Goal: Information Seeking & Learning: Learn about a topic

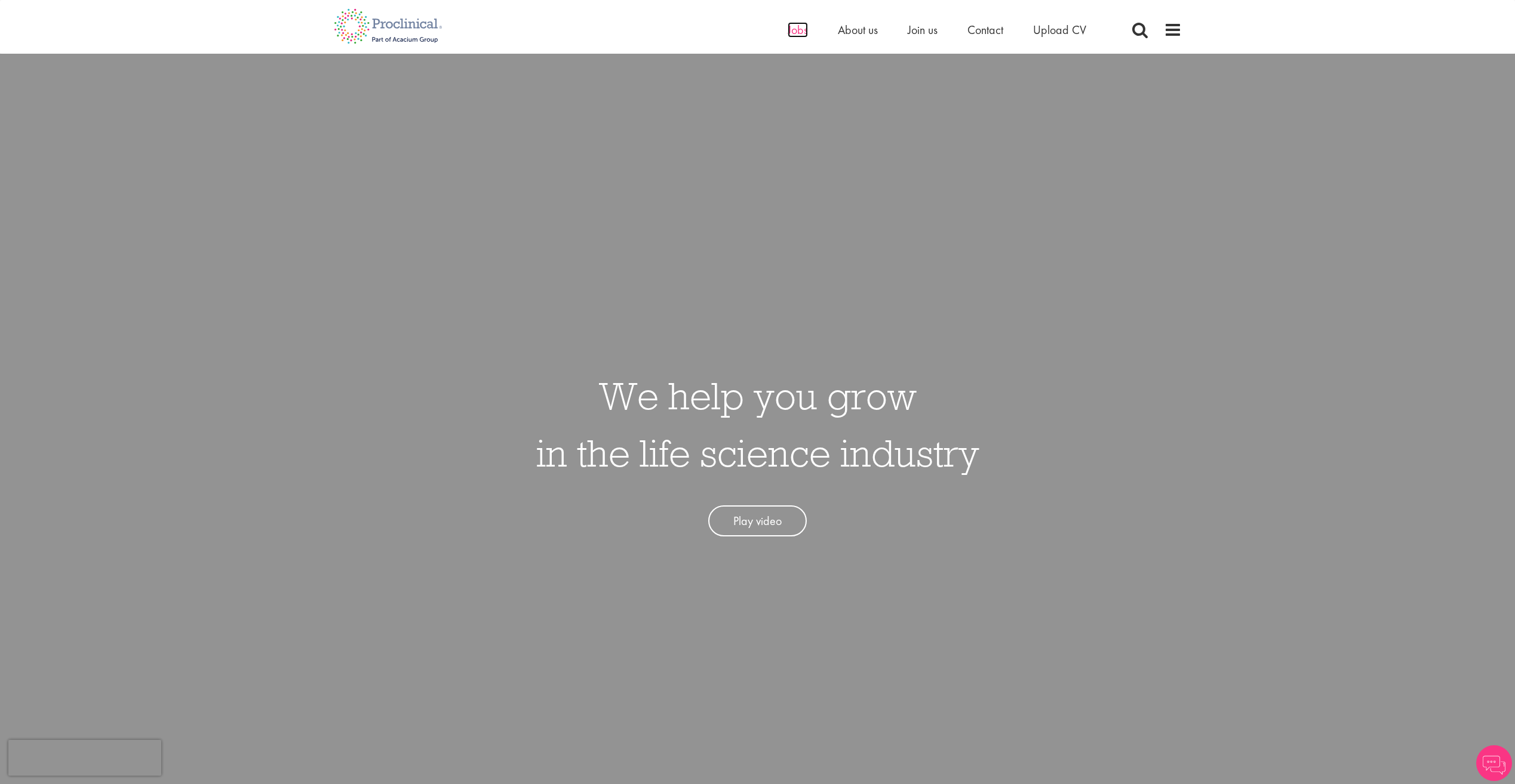
click at [793, 30] on span "Jobs" at bounding box center [798, 30] width 20 height 16
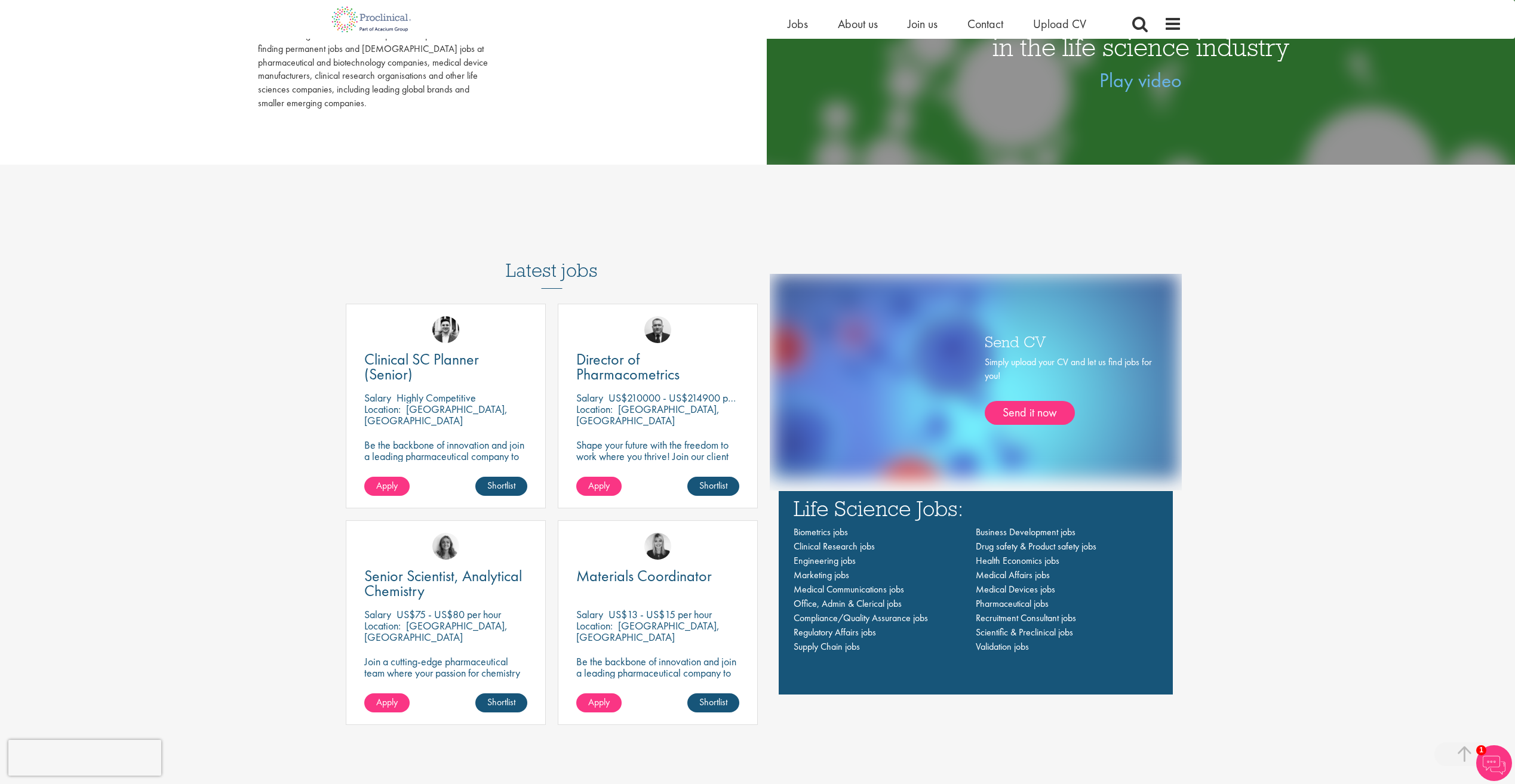
scroll to position [836, 0]
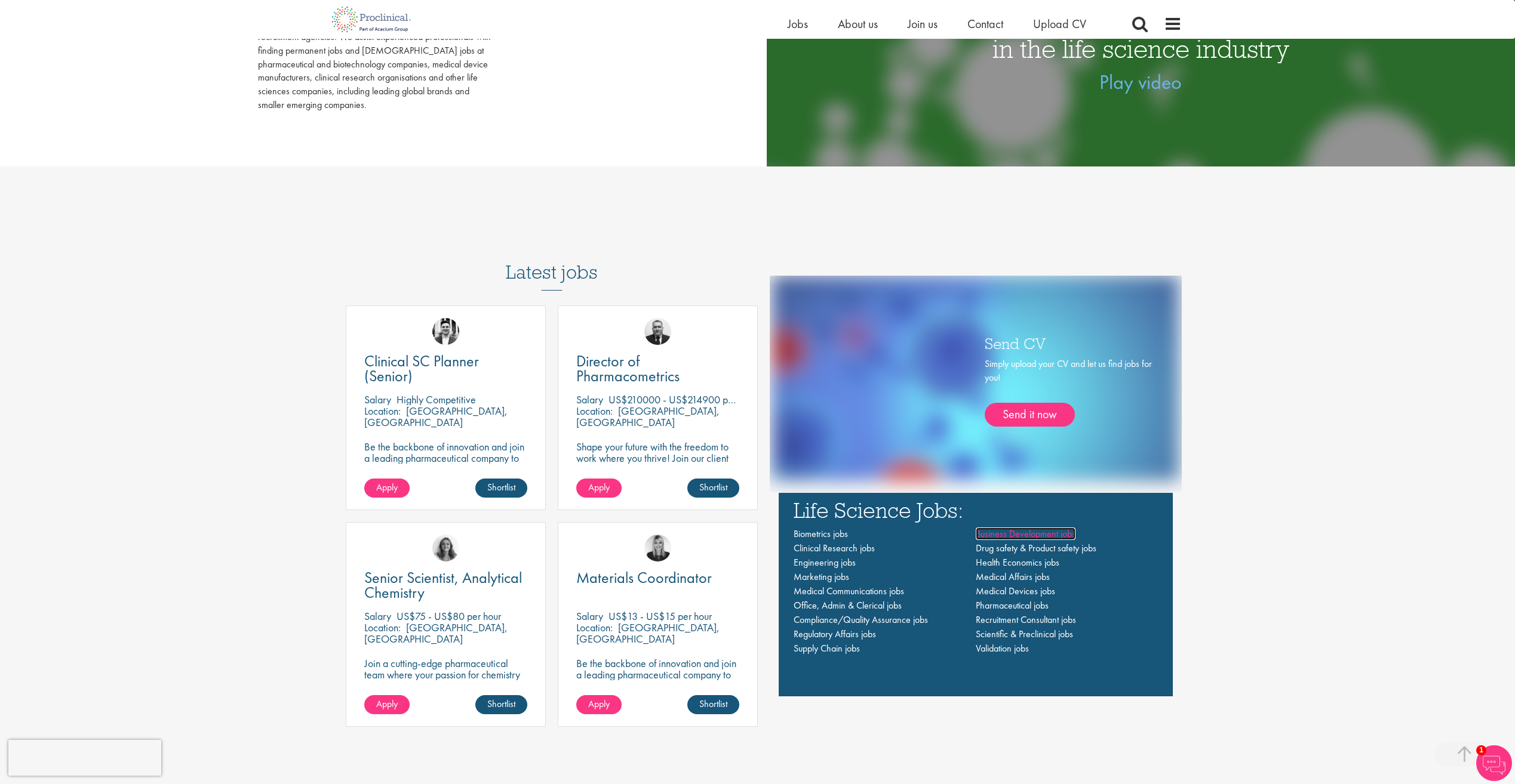
click at [1006, 536] on span "Business Development jobs" at bounding box center [1025, 534] width 100 height 13
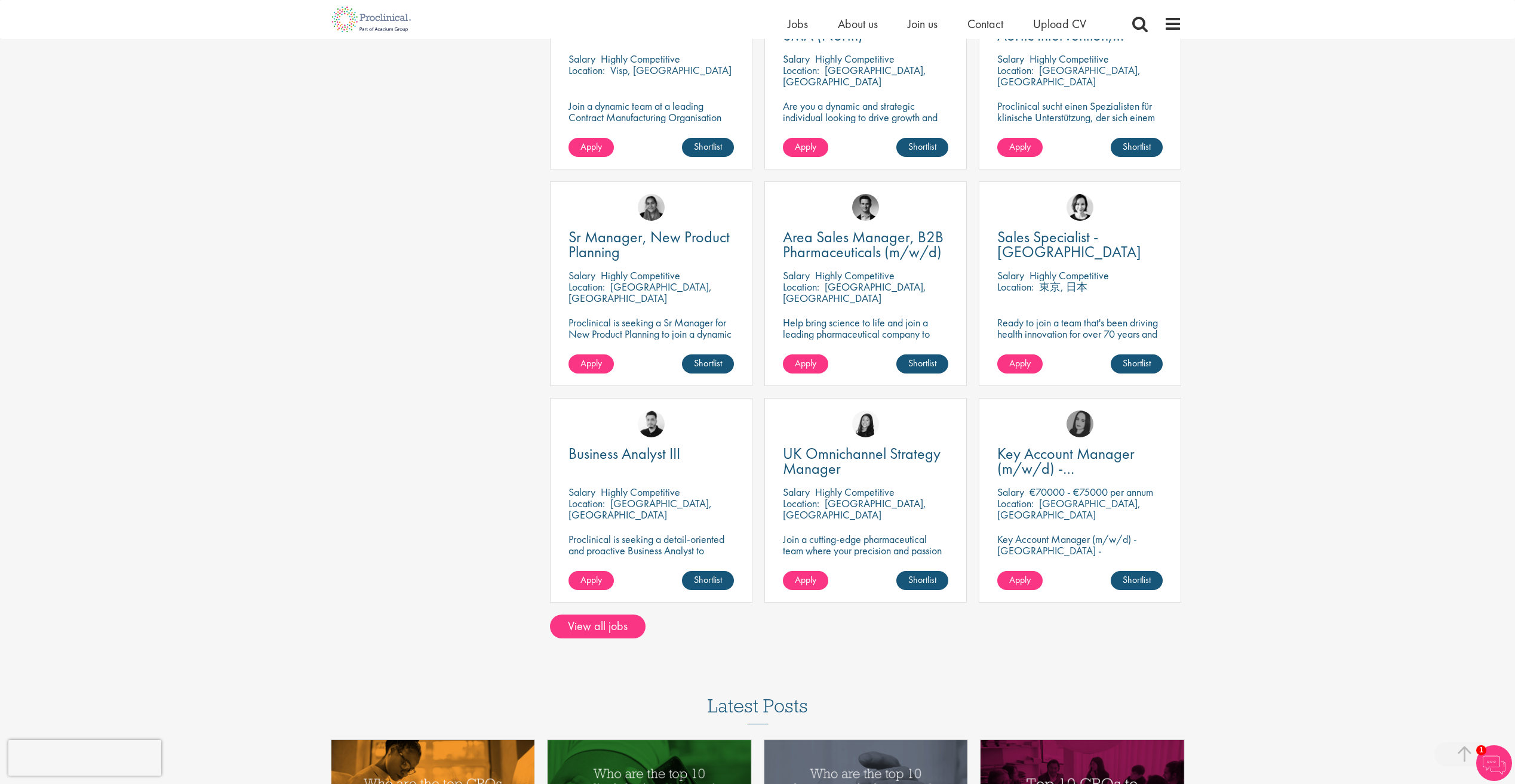
scroll to position [597, 0]
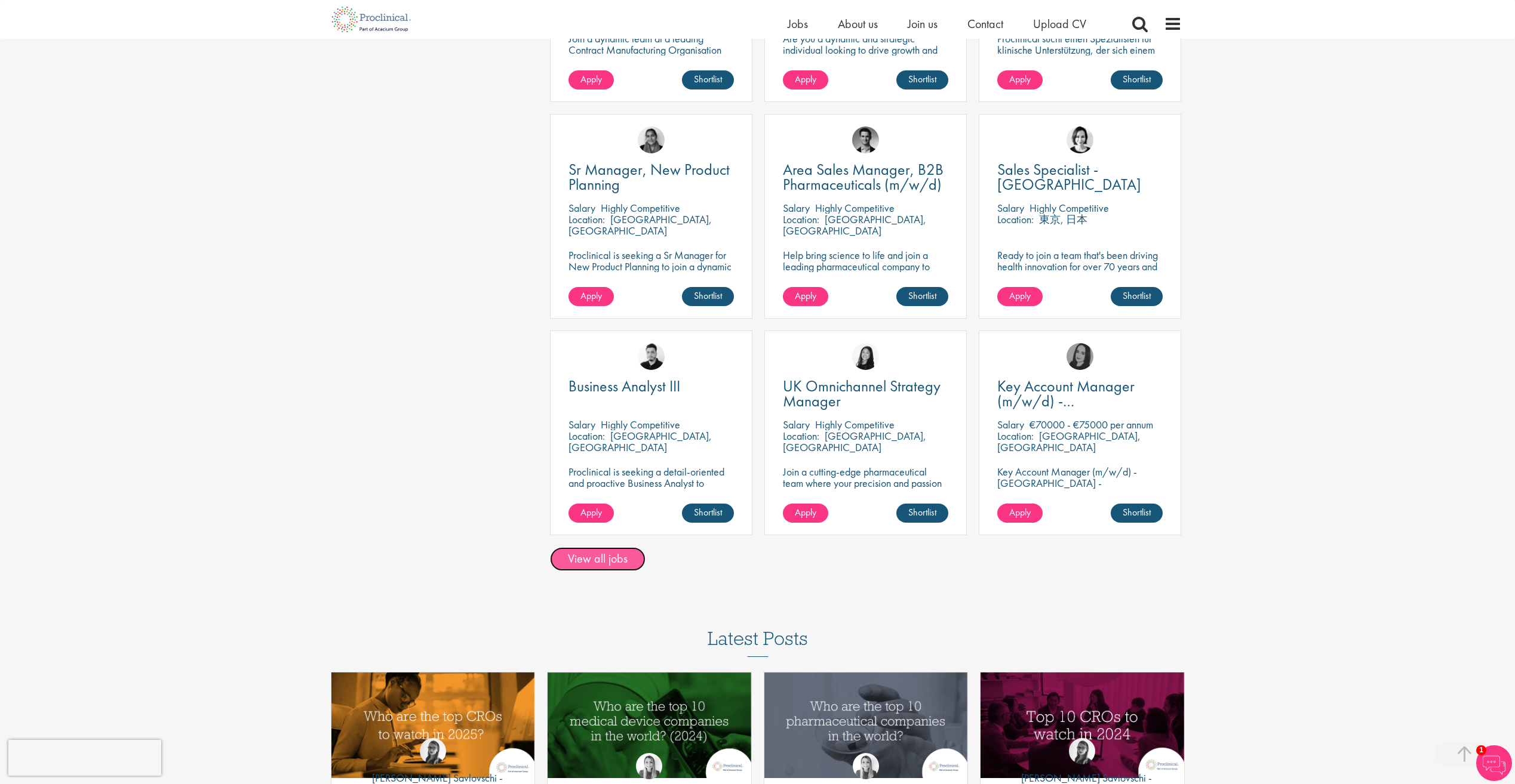
click at [585, 553] on link "View all jobs" at bounding box center [597, 558] width 95 height 24
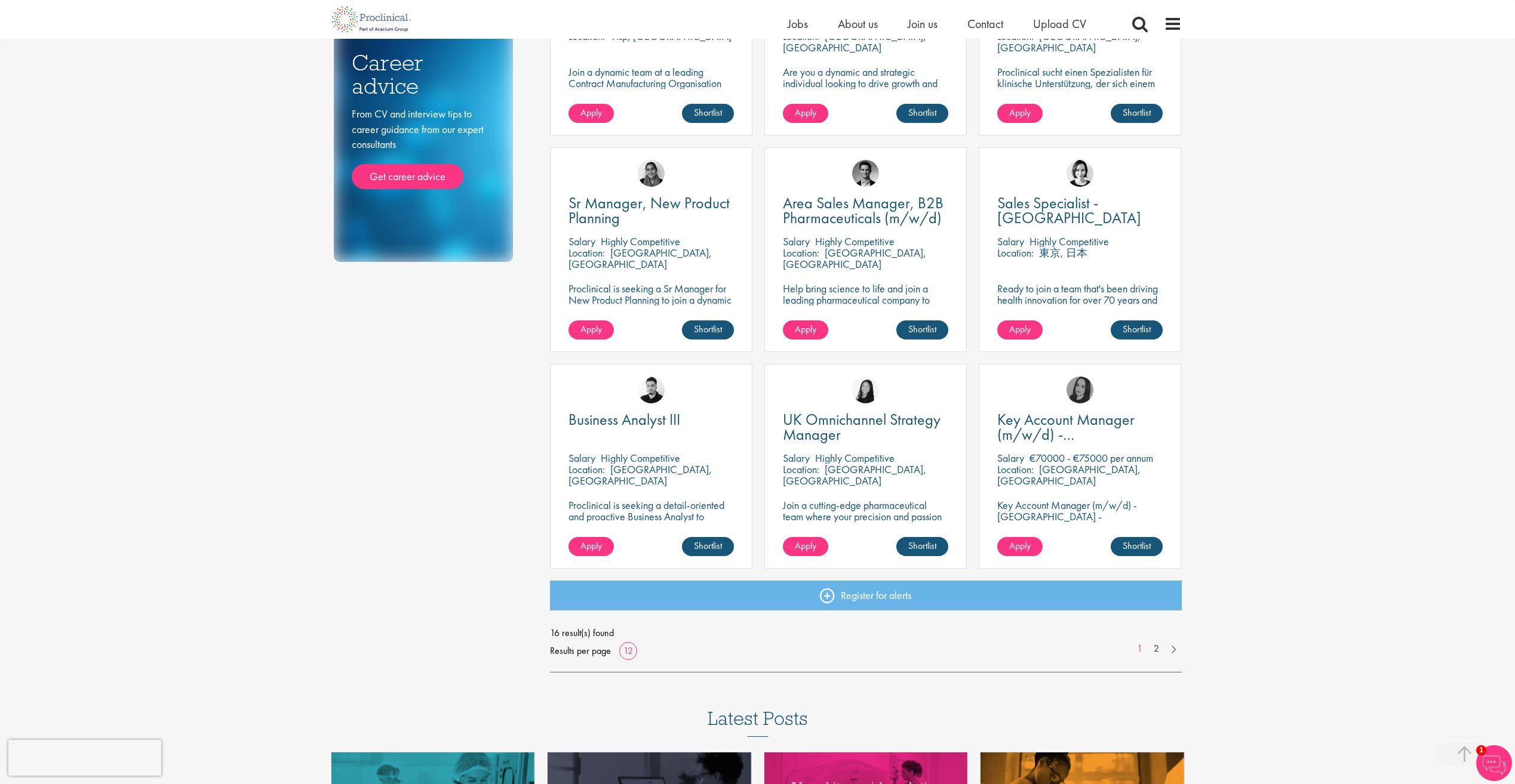
scroll to position [537, 0]
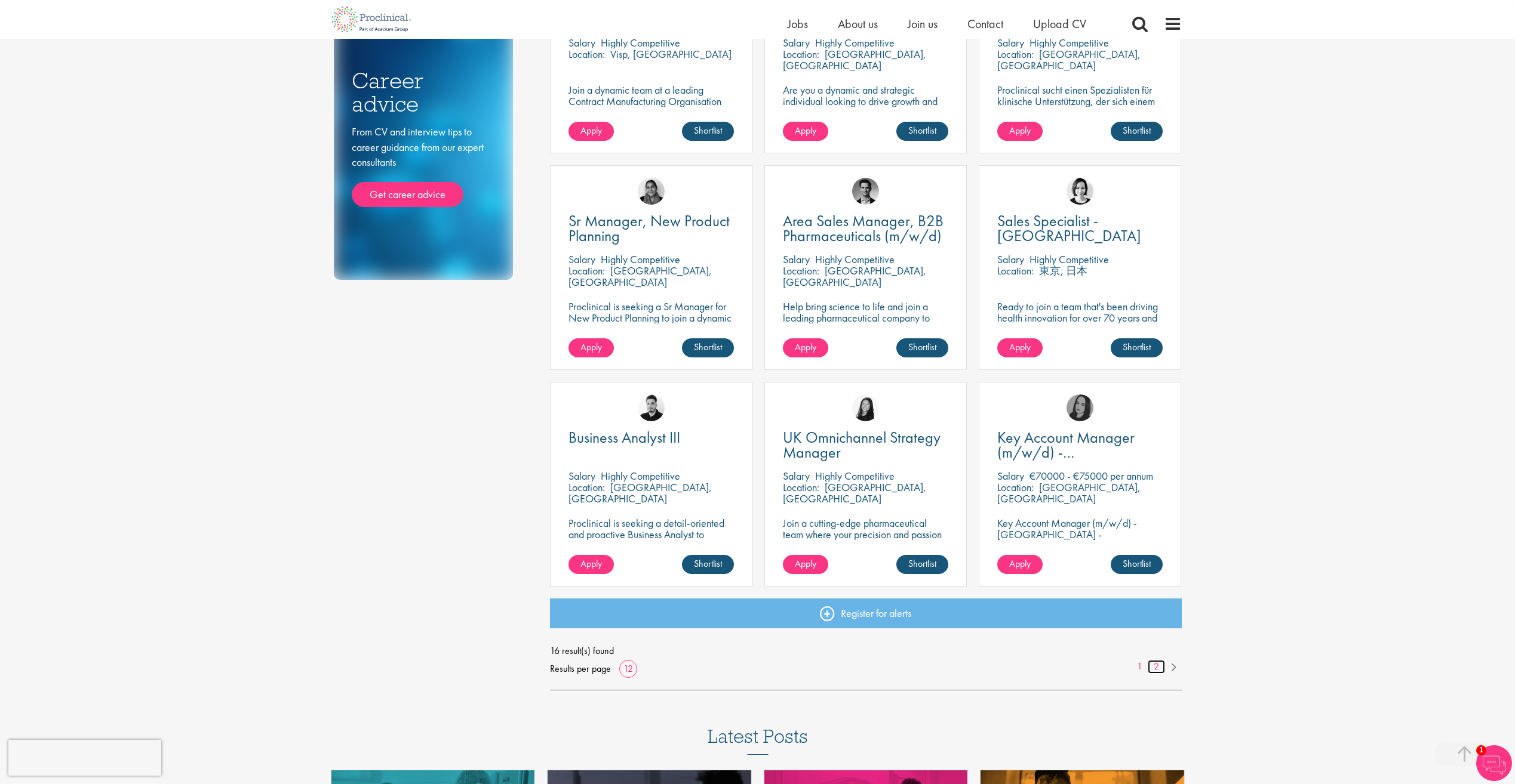
click at [1159, 670] on link "2" at bounding box center [1156, 667] width 17 height 14
